Goal: Transaction & Acquisition: Book appointment/travel/reservation

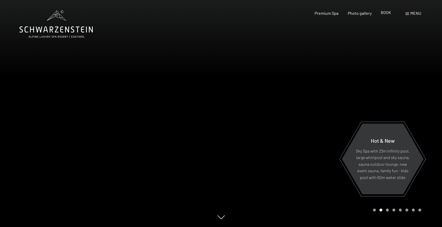
click at [385, 13] on font "BOOK" at bounding box center [386, 12] width 10 height 5
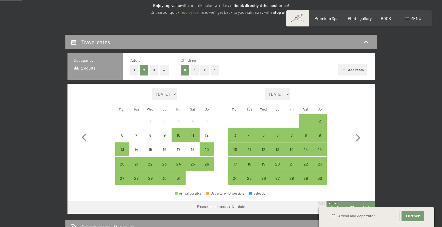
scroll to position [90, 0]
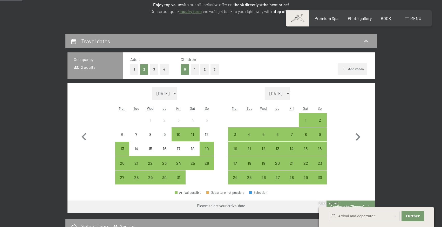
click at [206, 68] on button "2" at bounding box center [204, 69] width 9 height 11
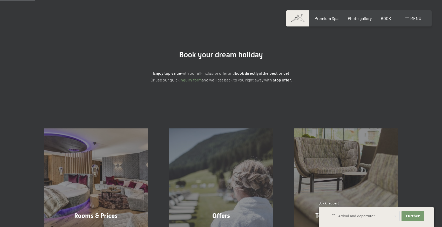
scroll to position [0, 0]
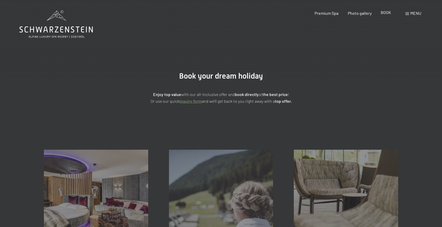
click at [385, 14] on font "BOOK" at bounding box center [386, 12] width 10 height 5
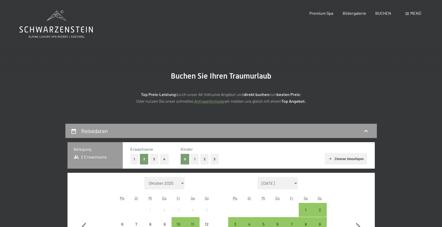
click at [207, 158] on button "2" at bounding box center [204, 159] width 9 height 11
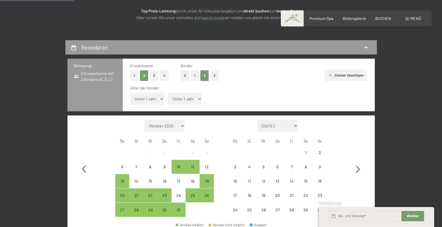
scroll to position [99, 0]
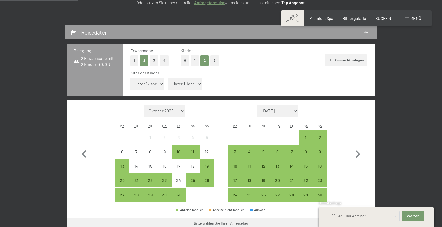
click at [154, 85] on select "Unter 1 Jahr 1 Jahr 2 Jahre 3 Jahre 4 Jahre 5 Jahre 6 Jahre 7 Jahre 8 Jahre 9 J…" at bounding box center [147, 84] width 34 height 12
select select "4"
click at [130, 78] on select "Unter 1 Jahr 1 Jahr 2 Jahre 3 Jahre 4 Jahre 5 Jahre 6 Jahre 7 Jahre 8 Jahre 9 J…" at bounding box center [147, 84] width 34 height 12
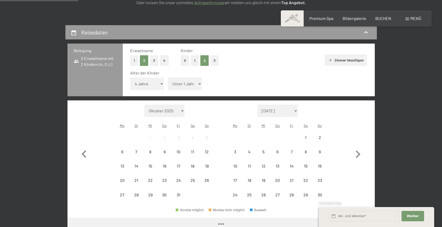
click at [178, 87] on select "Unter 1 Jahr 1 Jahr 2 Jahre 3 Jahre 4 Jahre 5 Jahre 6 Jahre 7 Jahre 8 Jahre 9 J…" at bounding box center [185, 84] width 34 height 12
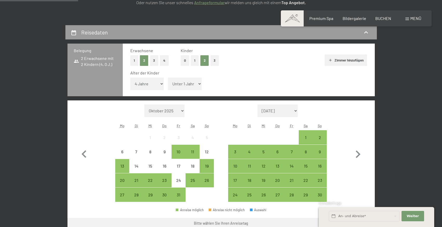
select select "6"
click at [168, 78] on select "Unter 1 Jahr 1 Jahr 2 Jahre 3 Jahre 4 Jahre 5 Jahre 6 Jahre 7 Jahre 8 Jahre 9 J…" at bounding box center [185, 84] width 34 height 12
click at [359, 154] on icon "button" at bounding box center [358, 155] width 5 height 8
select select "2025-11-01"
select select "2025-12-01"
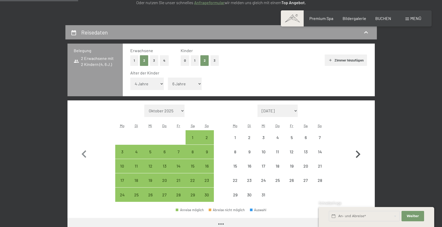
select select "2025-11-01"
select select "2025-12-01"
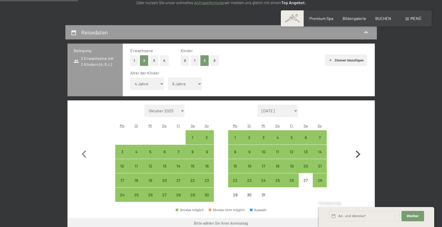
click at [359, 154] on icon "button" at bounding box center [358, 155] width 5 height 8
select select "2025-12-01"
select select "2026-01-01"
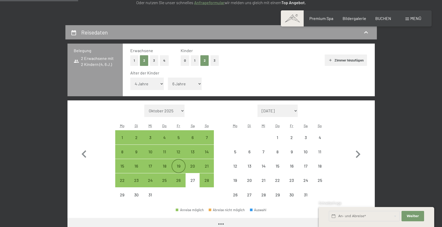
select select "2025-12-01"
select select "2026-01-01"
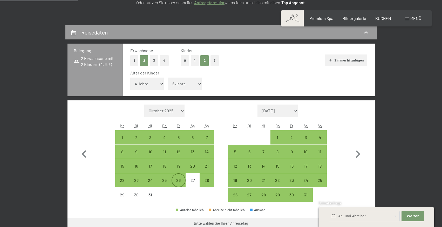
click at [178, 178] on div "26" at bounding box center [178, 180] width 13 height 13
select select "2025-12-01"
select select "2026-01-01"
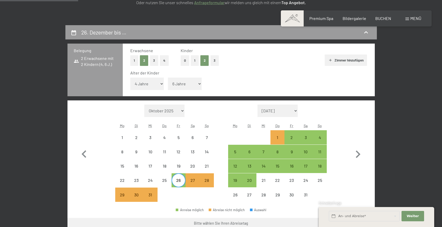
click at [178, 178] on div "26" at bounding box center [178, 180] width 13 height 13
select select "2025-12-01"
select select "2026-01-01"
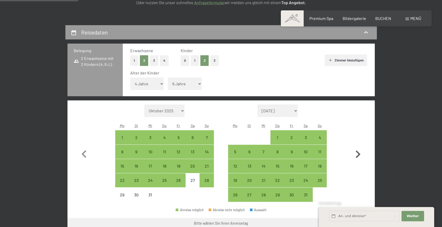
click at [355, 152] on icon "button" at bounding box center [357, 154] width 15 height 15
select select "2026-01-01"
select select "2026-02-01"
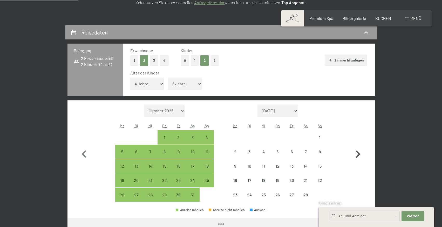
select select "2026-01-01"
select select "2026-02-01"
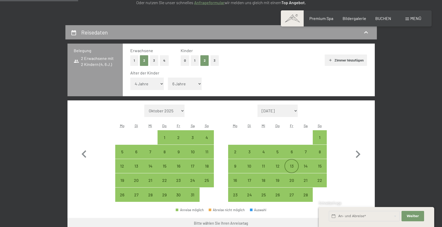
click at [291, 164] on div "13" at bounding box center [291, 170] width 13 height 13
select select "2026-01-01"
select select "2026-02-01"
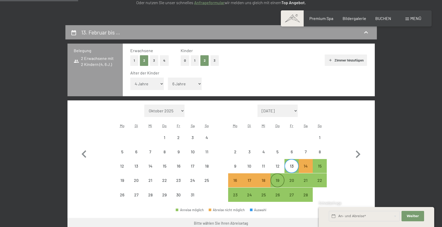
click at [279, 181] on div "19" at bounding box center [277, 184] width 13 height 13
select select "2026-01-01"
select select "2026-02-01"
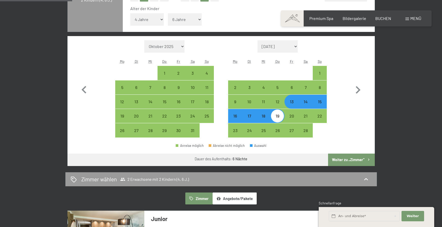
click at [350, 157] on button "Weiter zu „Zimmer“" at bounding box center [351, 160] width 46 height 12
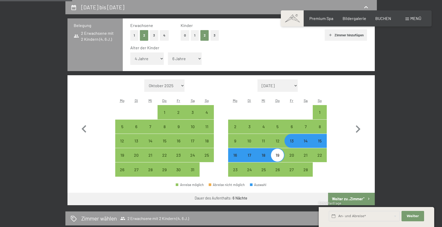
select select "2026-01-01"
select select "2026-02-01"
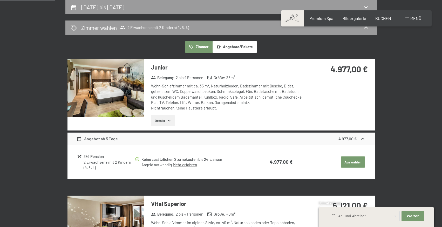
click at [133, 101] on img at bounding box center [105, 88] width 77 height 58
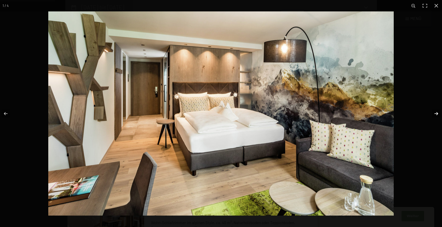
click at [434, 114] on button "button" at bounding box center [433, 114] width 18 height 26
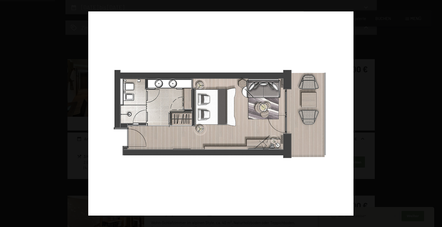
click at [434, 114] on button "button" at bounding box center [433, 114] width 18 height 26
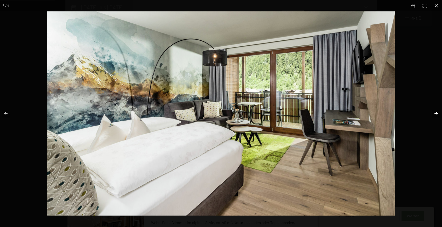
click at [434, 114] on button "button" at bounding box center [433, 114] width 18 height 26
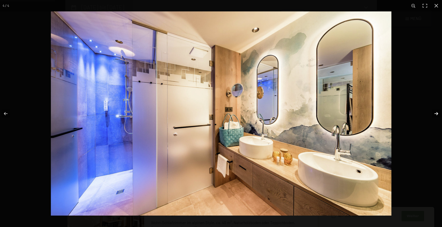
click at [434, 114] on button "button" at bounding box center [433, 114] width 18 height 26
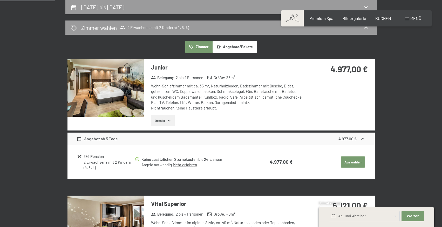
click at [0, 0] on button "button" at bounding box center [0, 0] width 0 height 0
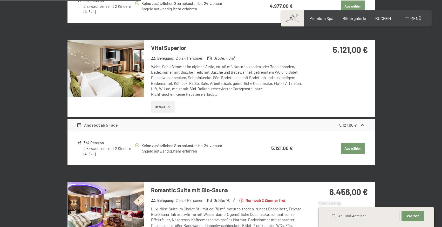
scroll to position [265, 0]
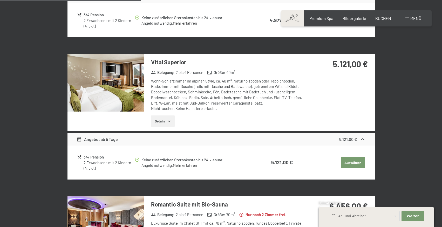
click at [128, 88] on img at bounding box center [105, 83] width 77 height 58
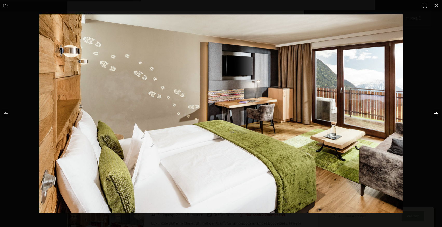
click at [435, 114] on button "button" at bounding box center [433, 114] width 18 height 26
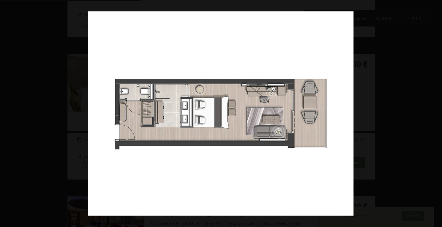
click at [435, 114] on button "button" at bounding box center [433, 114] width 18 height 26
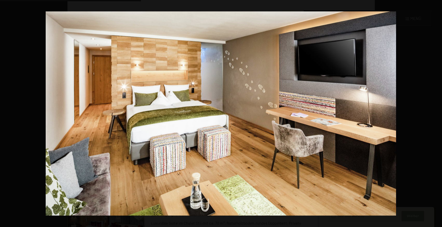
click at [435, 114] on button "button" at bounding box center [433, 114] width 18 height 26
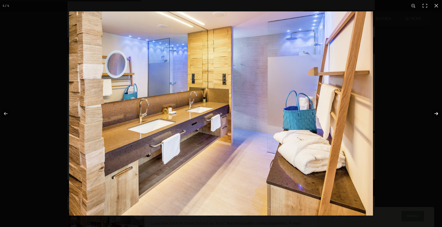
click at [435, 115] on button "button" at bounding box center [433, 114] width 18 height 26
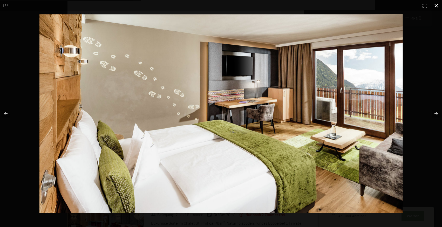
click at [436, 7] on button "button" at bounding box center [436, 5] width 11 height 11
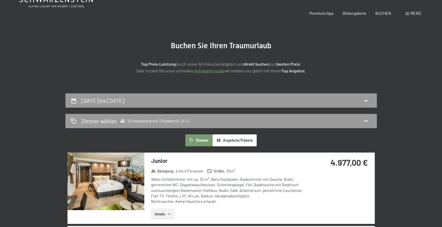
scroll to position [0, 0]
